Goal: Transaction & Acquisition: Purchase product/service

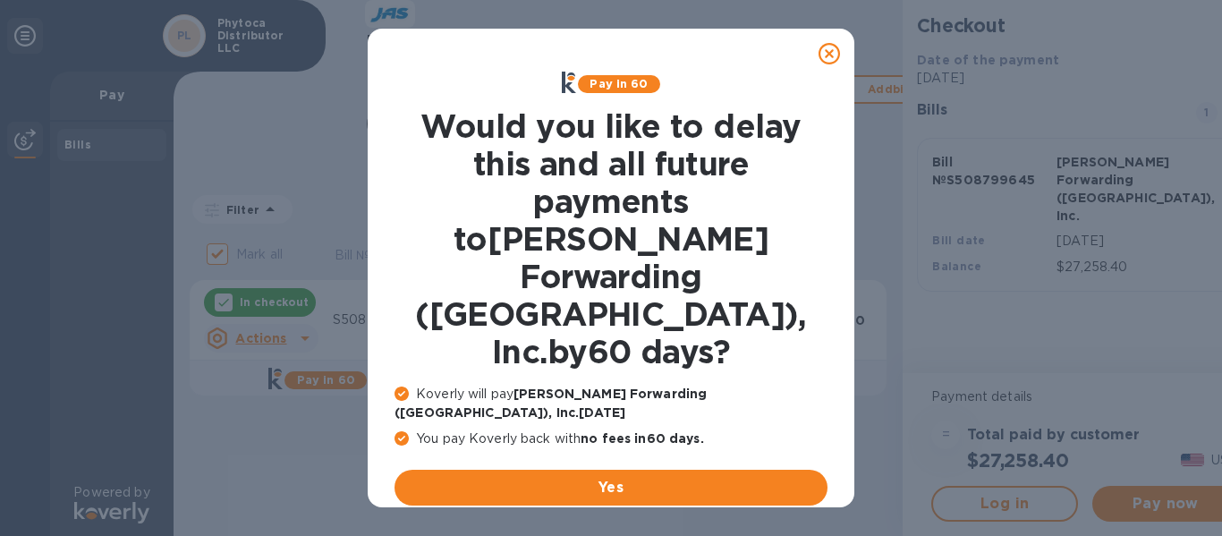
click at [629, 523] on u "No thanks, later" at bounding box center [625, 530] width 106 height 14
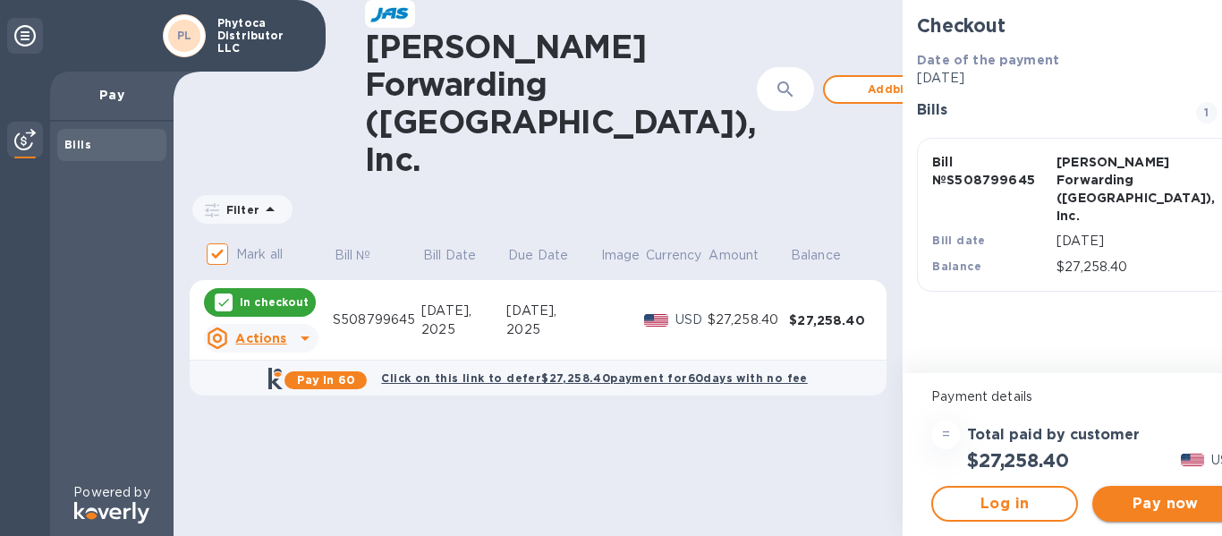
click at [1106, 513] on span "Pay now" at bounding box center [1165, 503] width 118 height 21
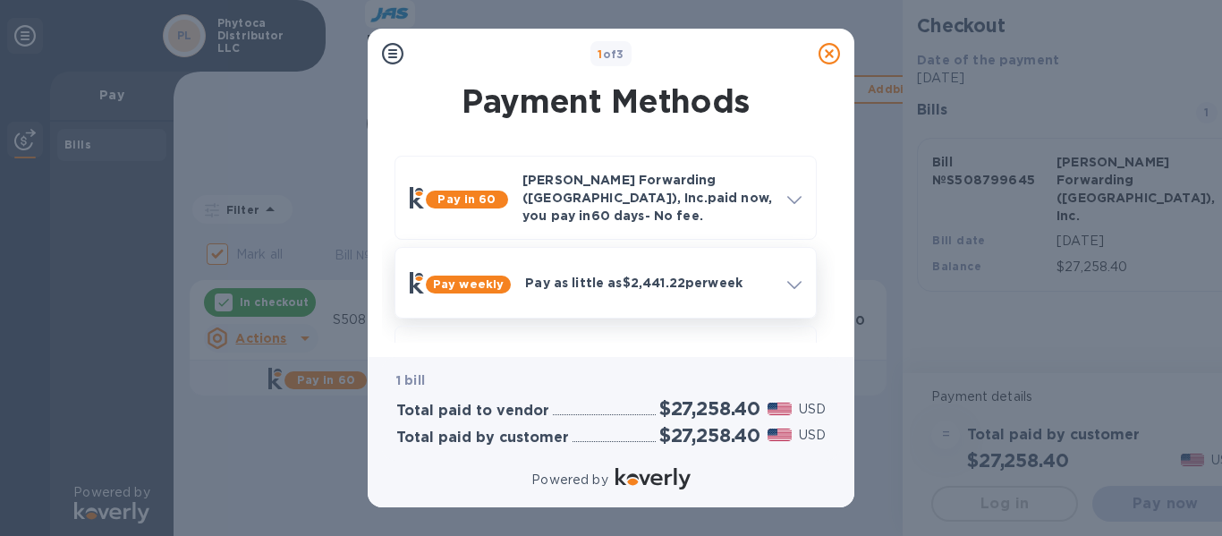
scroll to position [56, 0]
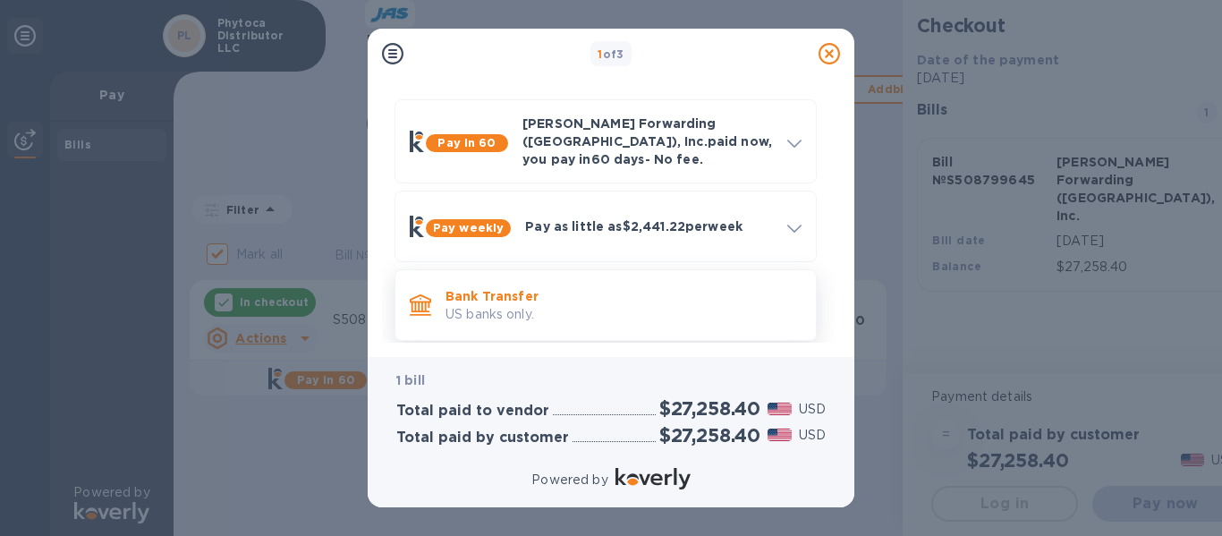
click at [550, 287] on p "Bank Transfer" at bounding box center [623, 296] width 356 height 18
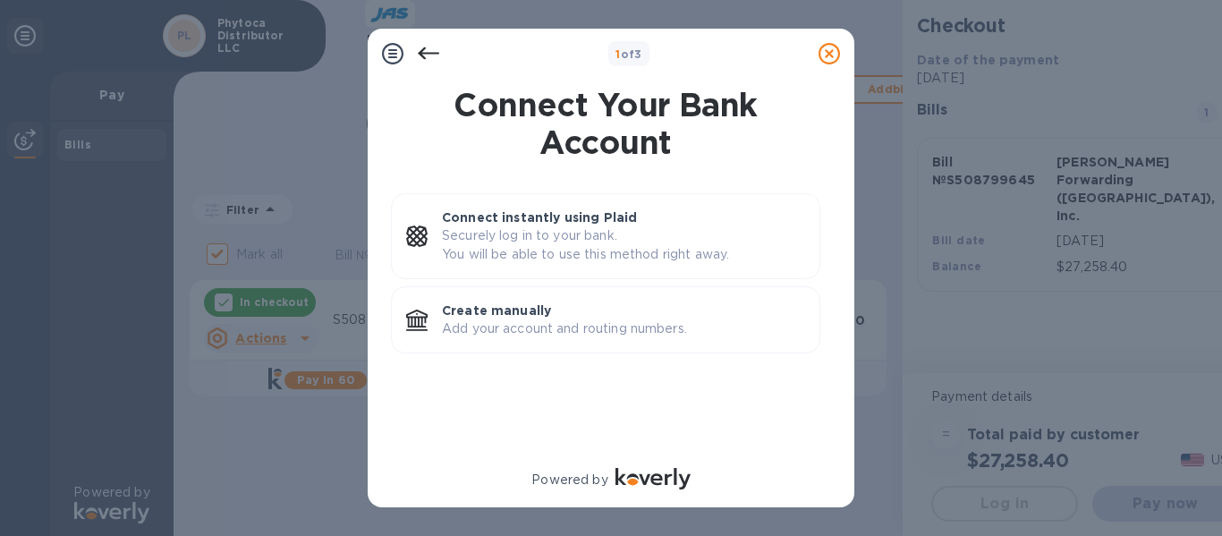
scroll to position [0, 0]
click at [521, 319] on p "Add your account and routing numbers." at bounding box center [623, 328] width 363 height 19
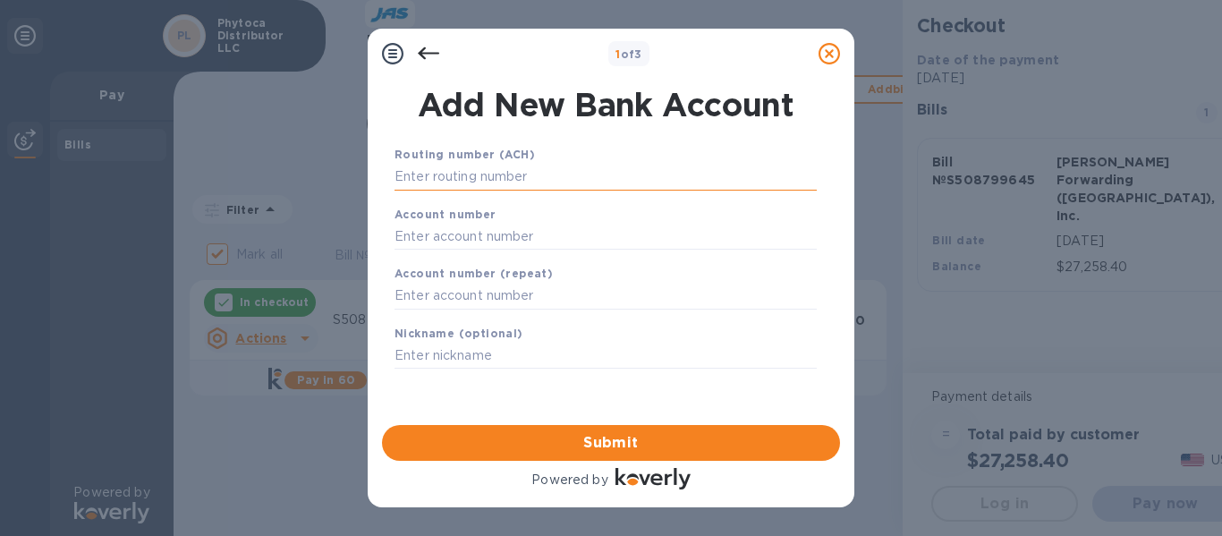
click at [427, 167] on input "text" at bounding box center [605, 177] width 422 height 27
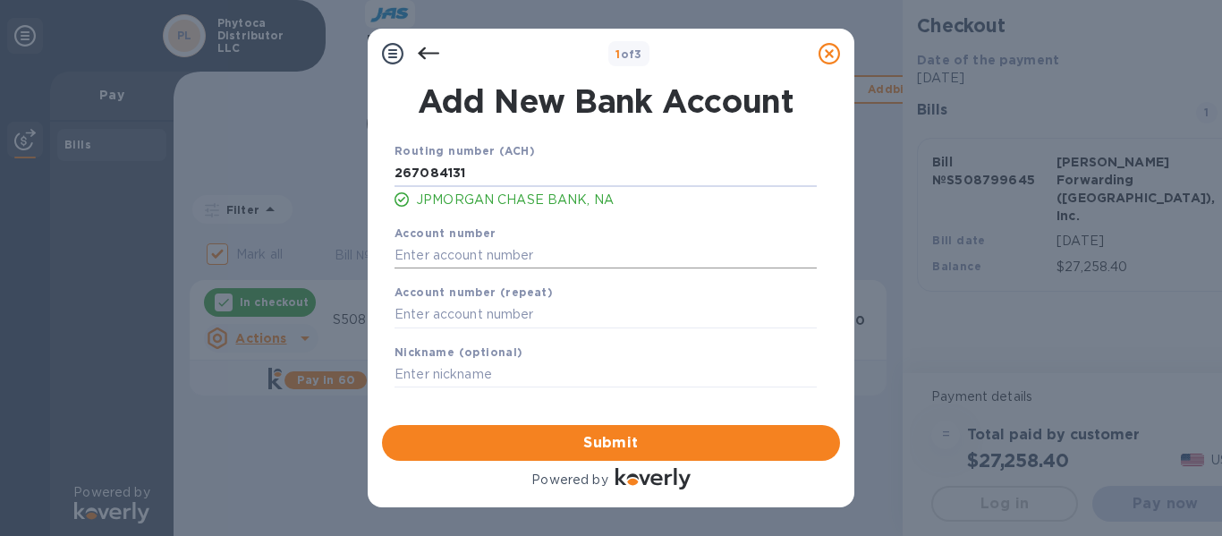
type input "267084131"
click at [439, 265] on input "text" at bounding box center [605, 254] width 422 height 27
type input "529051685"
click at [409, 315] on input "text" at bounding box center [605, 314] width 422 height 27
type input "529051685"
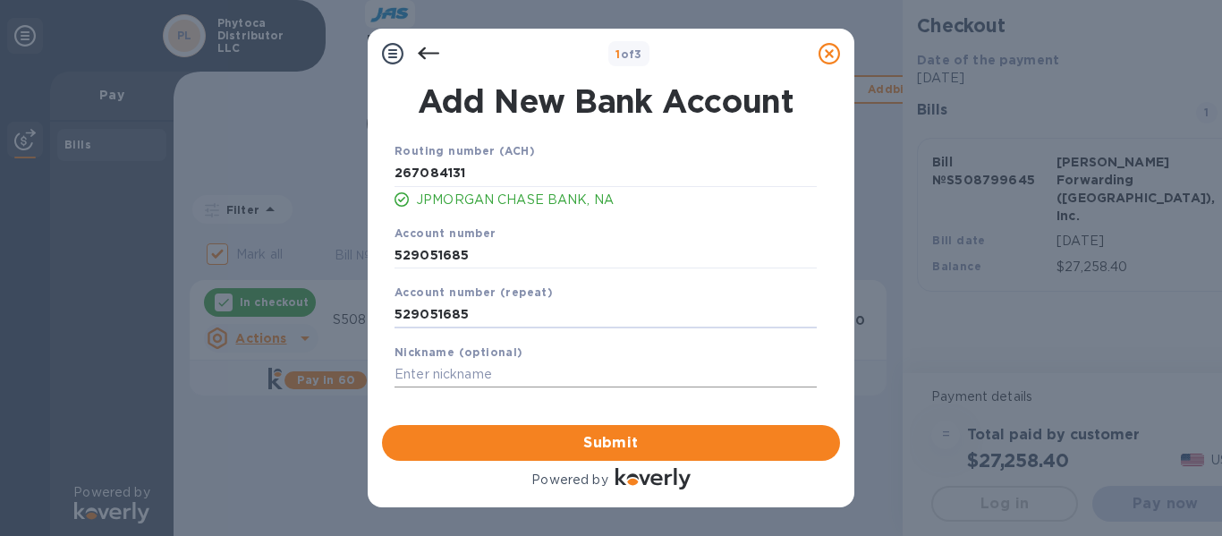
click at [416, 377] on input "text" at bounding box center [605, 374] width 422 height 27
click at [452, 373] on input "text" at bounding box center [605, 374] width 422 height 27
paste input "S508799645"
click at [387, 371] on div "Nickname (optional) S508799645" at bounding box center [605, 365] width 436 height 60
click at [481, 366] on input "S508799645" at bounding box center [605, 374] width 422 height 27
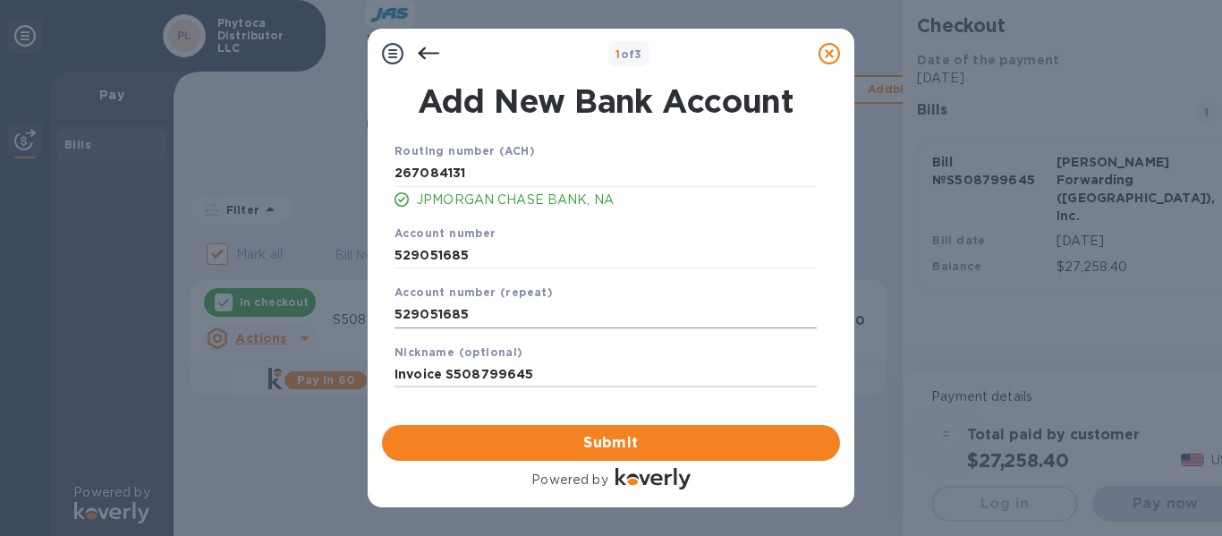
scroll to position [7, 0]
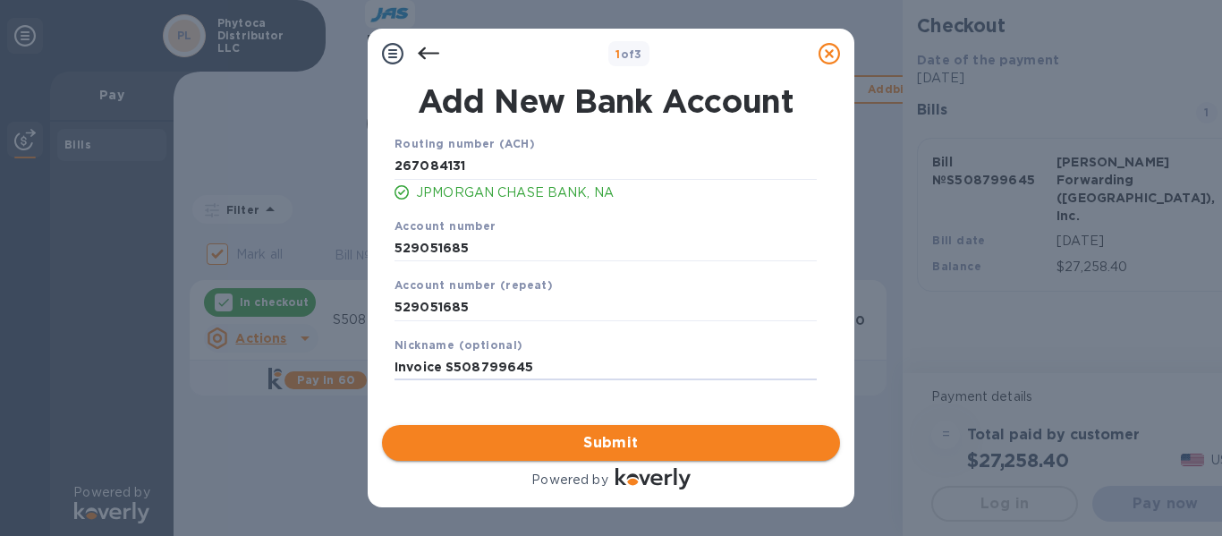
type input "Invoice S508799645"
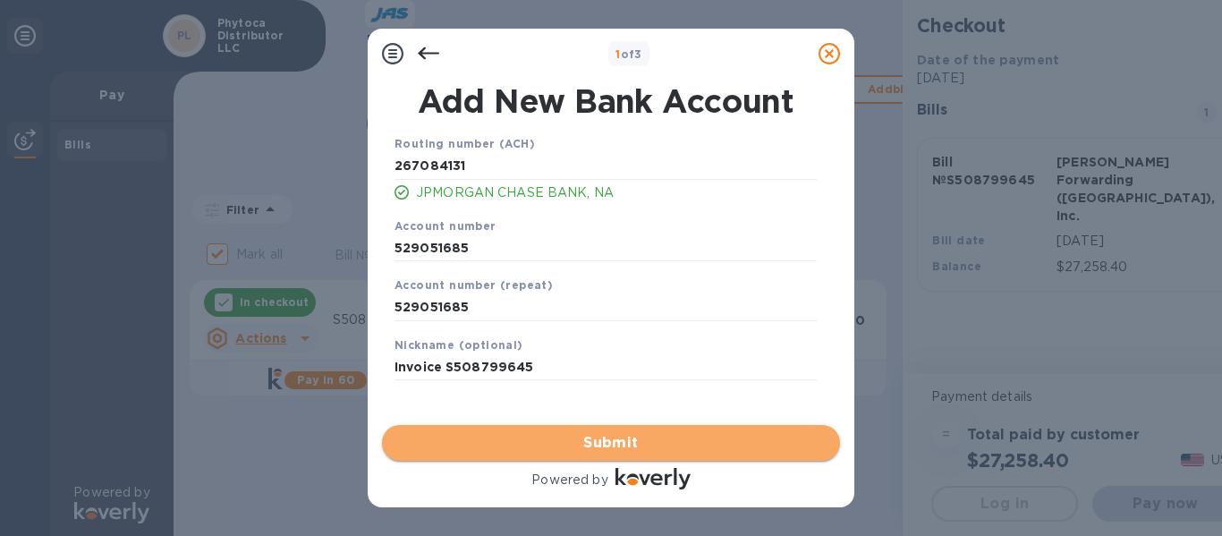
click at [507, 437] on span "Submit" at bounding box center [610, 442] width 429 height 21
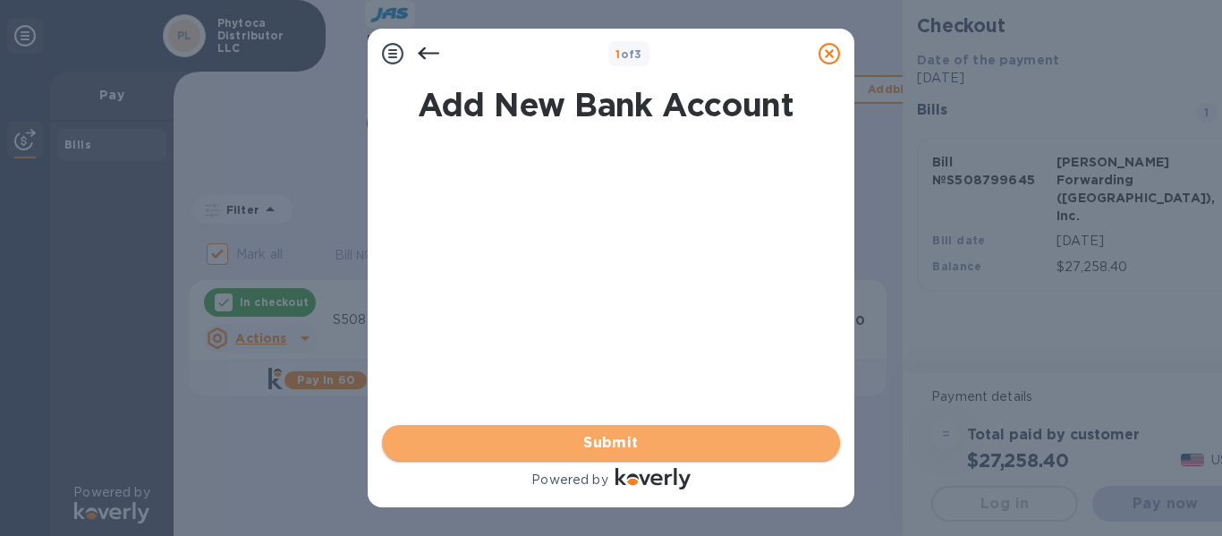
click at [545, 449] on span "Submit" at bounding box center [610, 442] width 429 height 21
